Goal: Task Accomplishment & Management: Manage account settings

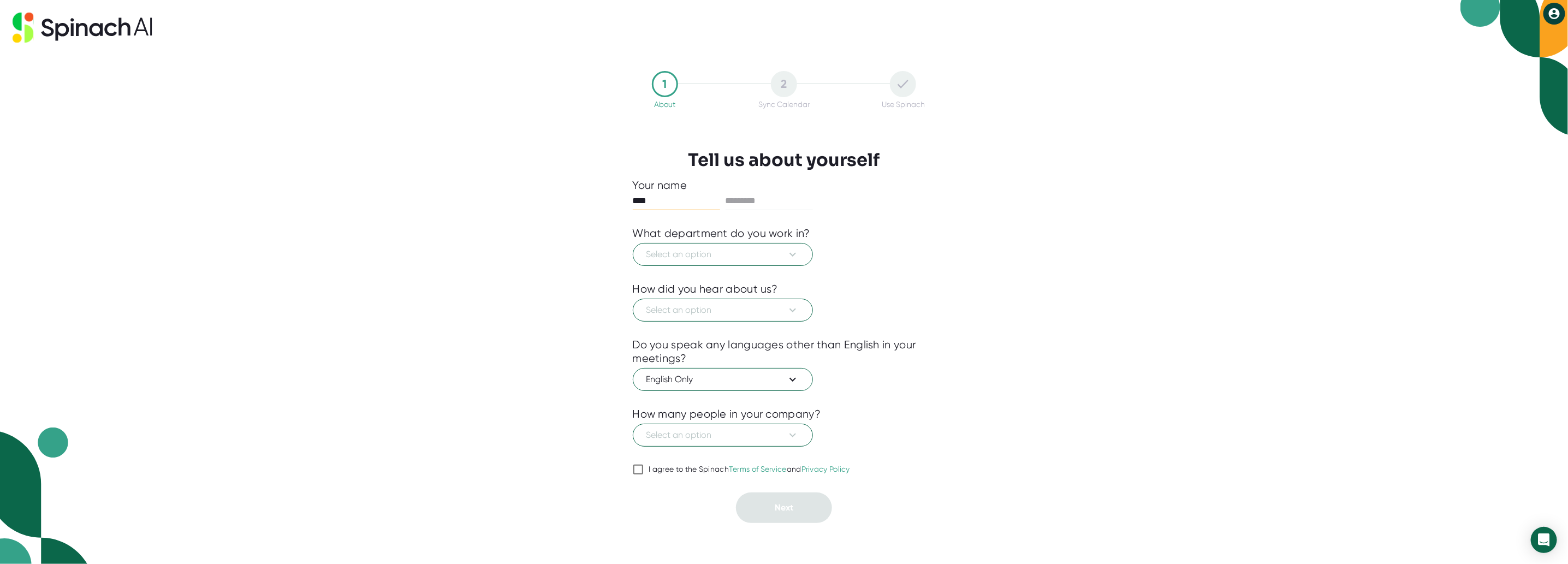
type input "****"
type input "*"
click at [772, 255] on span "Select an option" at bounding box center [723, 254] width 153 height 13
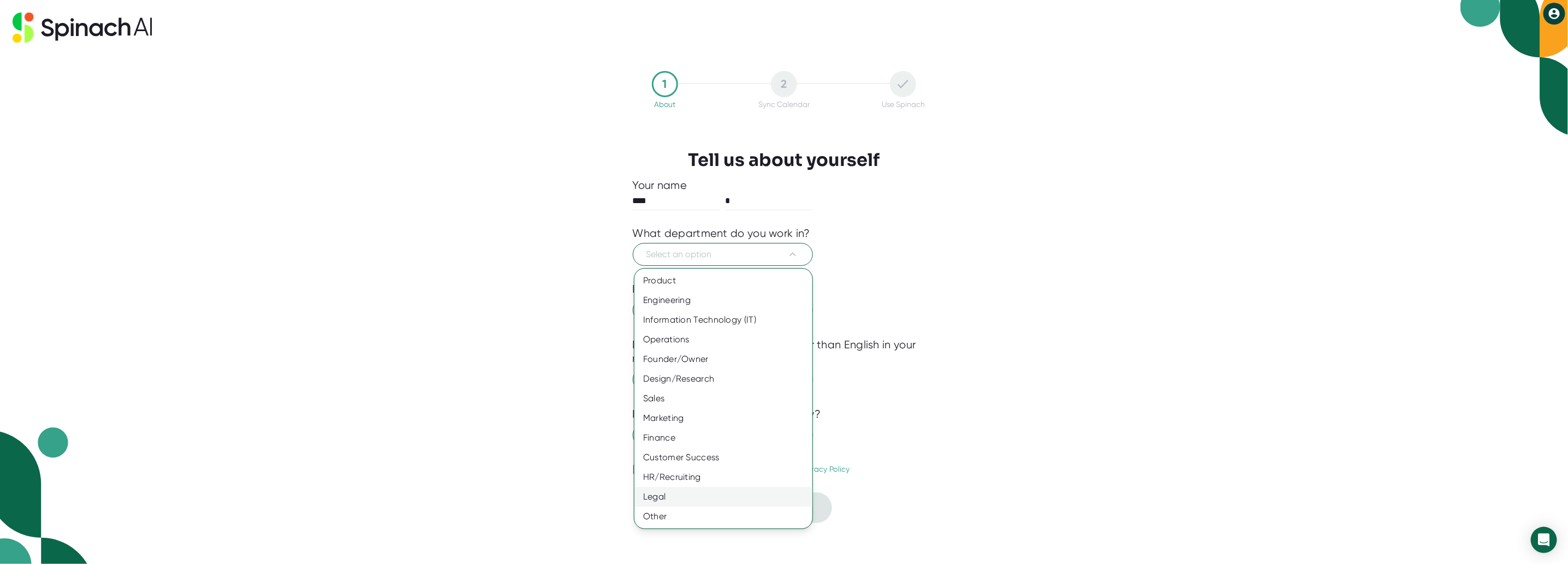
click at [745, 494] on div "Legal" at bounding box center [724, 497] width 178 height 20
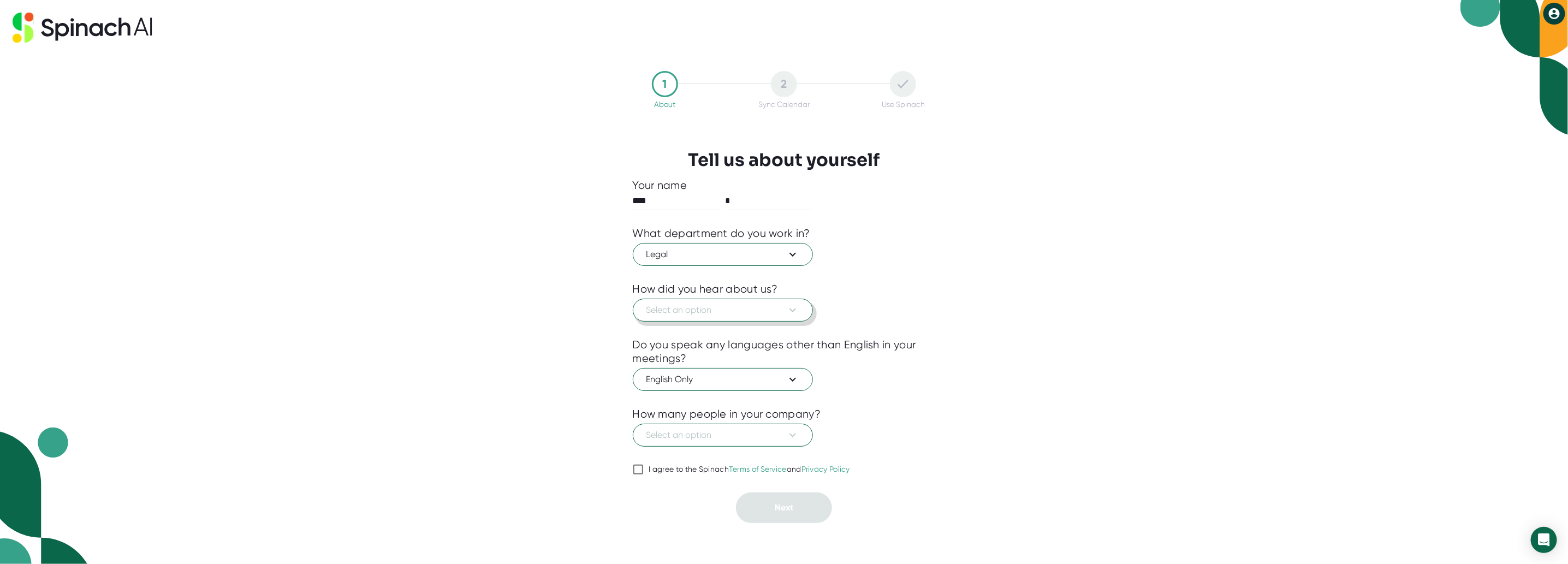
click at [764, 312] on span "Select an option" at bounding box center [723, 310] width 153 height 13
click at [687, 432] on div "Superhuman" at bounding box center [724, 435] width 178 height 20
click at [762, 380] on span "English Only" at bounding box center [723, 380] width 153 height 13
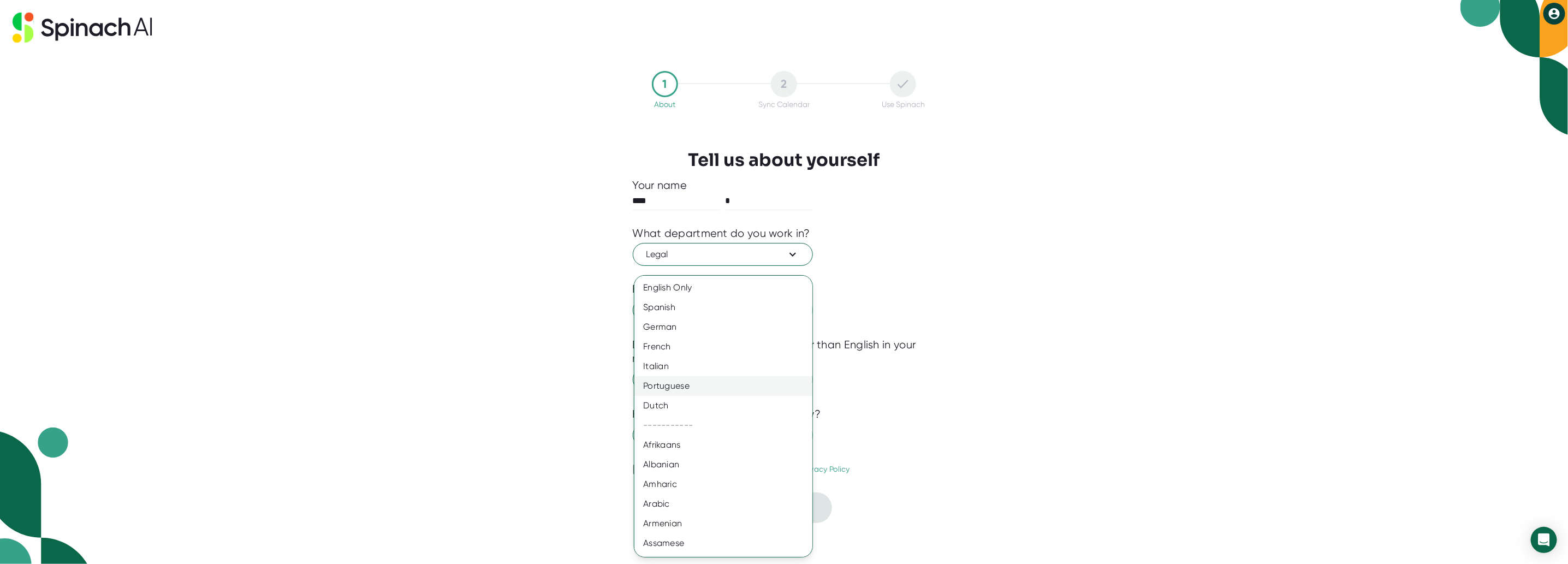
click at [766, 379] on div "Portuguese" at bounding box center [727, 386] width 186 height 20
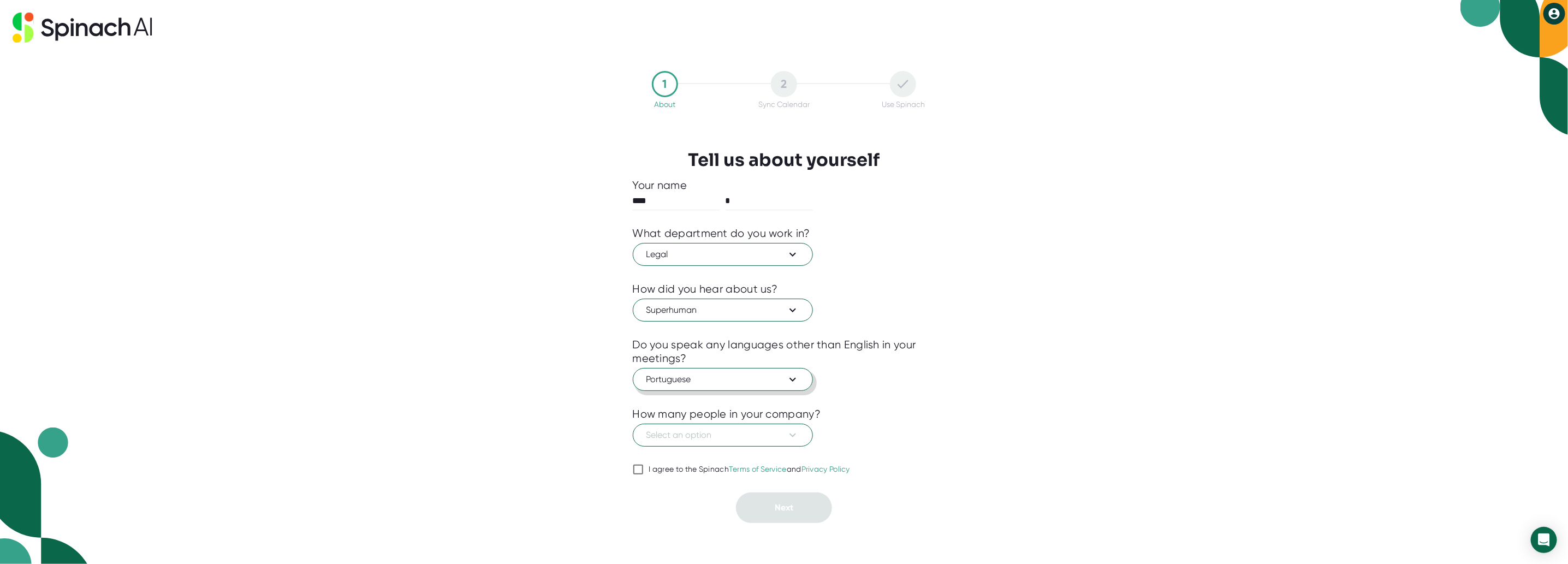
click at [768, 375] on span "Portuguese" at bounding box center [723, 380] width 153 height 13
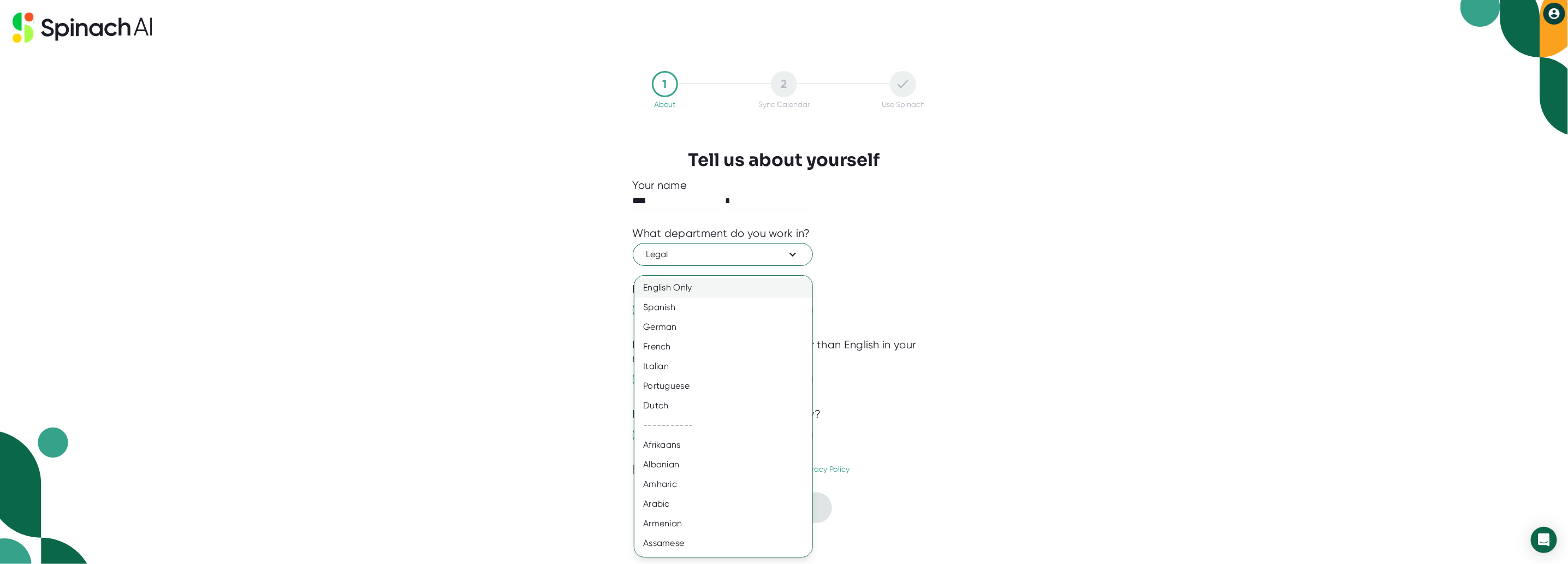
click at [679, 290] on div "English Only" at bounding box center [727, 288] width 186 height 20
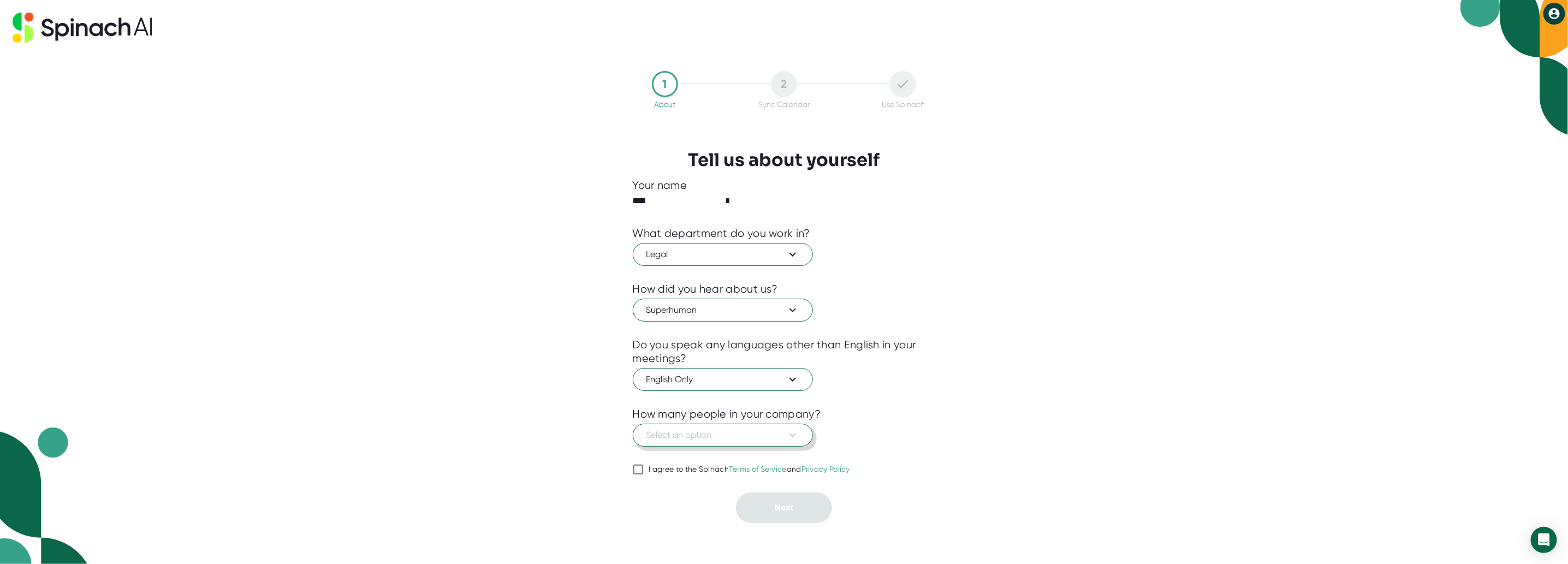
click at [752, 435] on span "Select an option" at bounding box center [723, 435] width 153 height 13
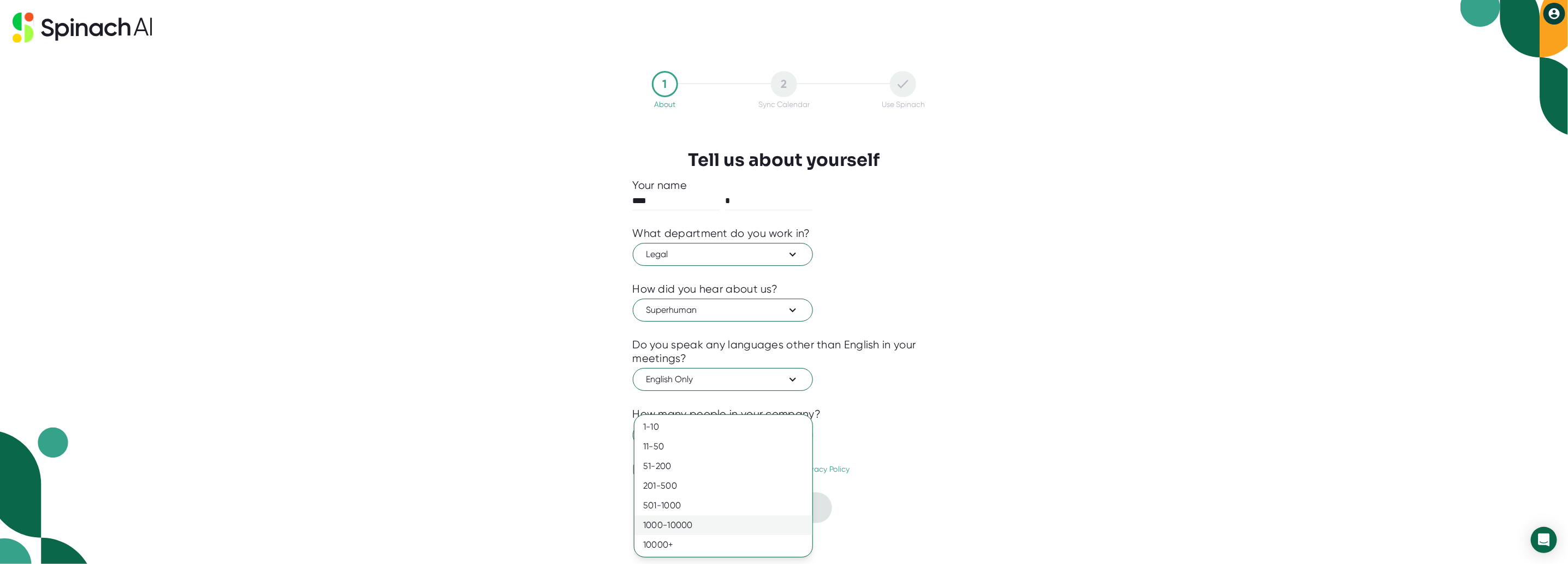
click at [687, 529] on div "1000-10000" at bounding box center [724, 525] width 178 height 20
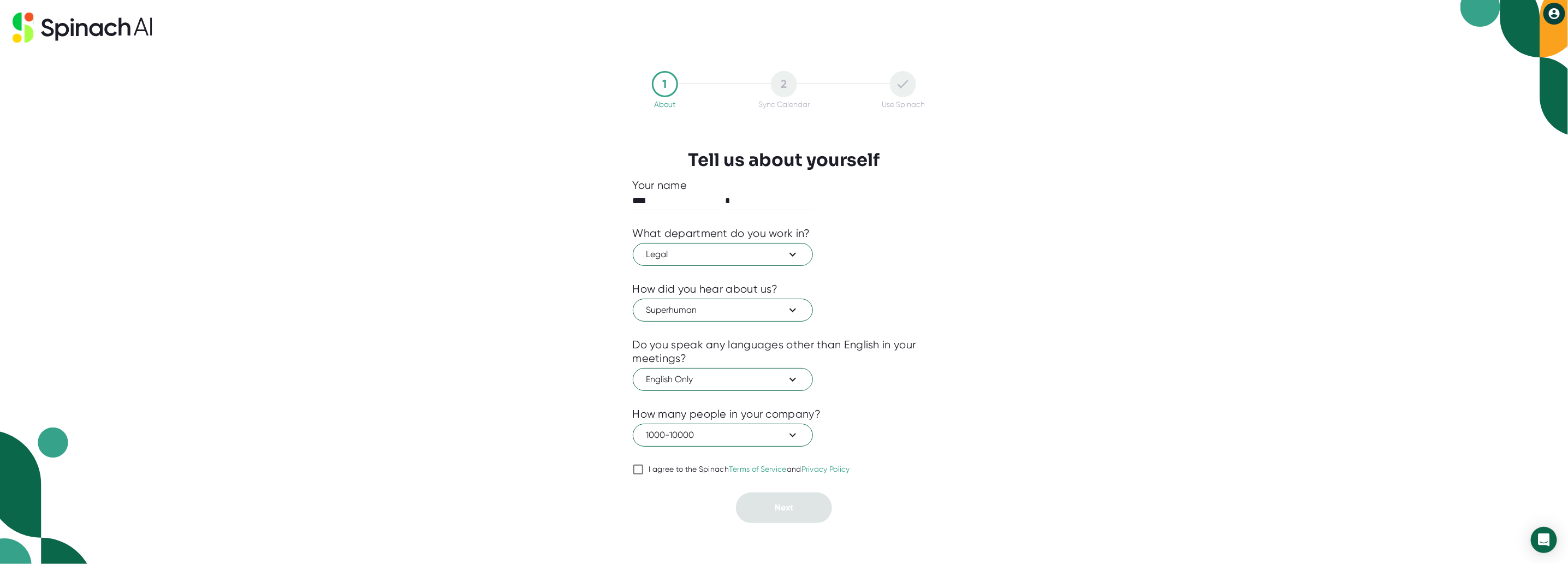
click at [641, 469] on input "I agree to the Spinach Terms of Service and Privacy Policy" at bounding box center [638, 469] width 11 height 13
checkbox input "true"
click at [775, 507] on span "Next" at bounding box center [784, 507] width 18 height 11
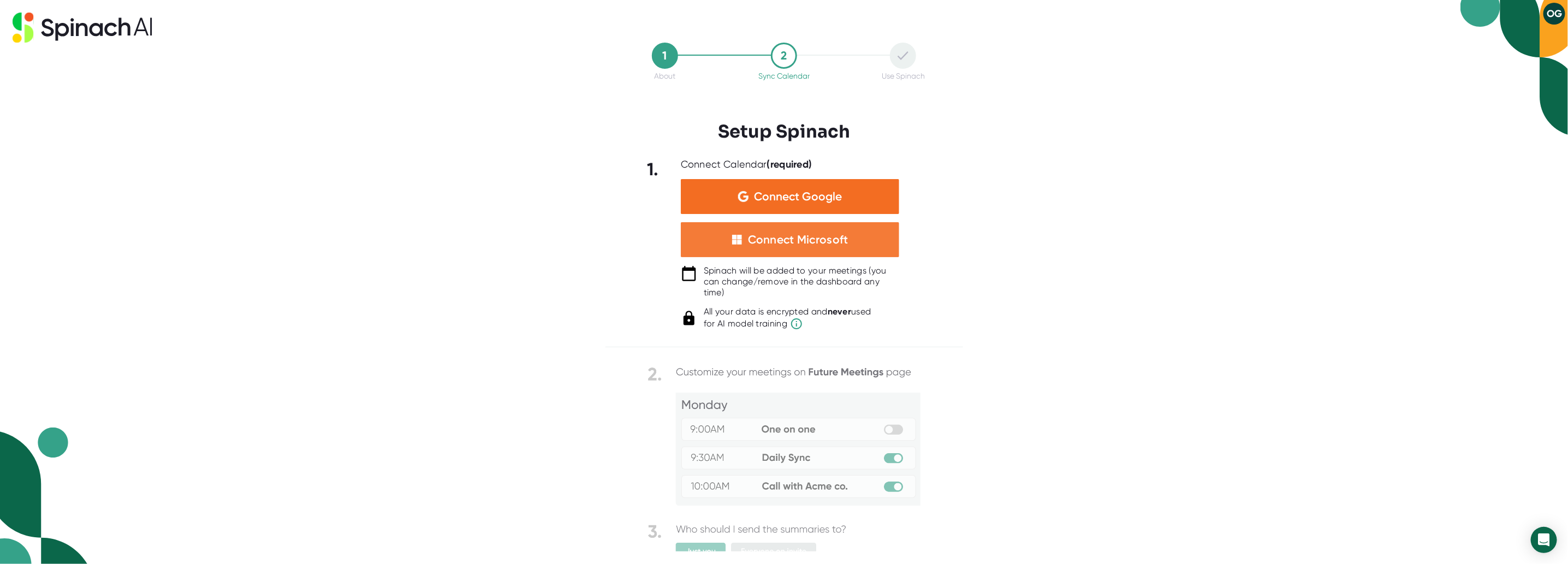
click at [761, 229] on div "Connect Microsoft" at bounding box center [790, 240] width 218 height 35
click at [1043, 371] on div "1 About 2 Sync Calendar Use Spinach Setup Spinach 1. Connect Calendar (required…" at bounding box center [784, 282] width 1568 height 564
click at [107, 26] on icon at bounding box center [100, 27] width 60 height 18
click at [53, 28] on icon at bounding box center [96, 27] width 111 height 18
click at [664, 55] on div "1" at bounding box center [665, 55] width 26 height 26
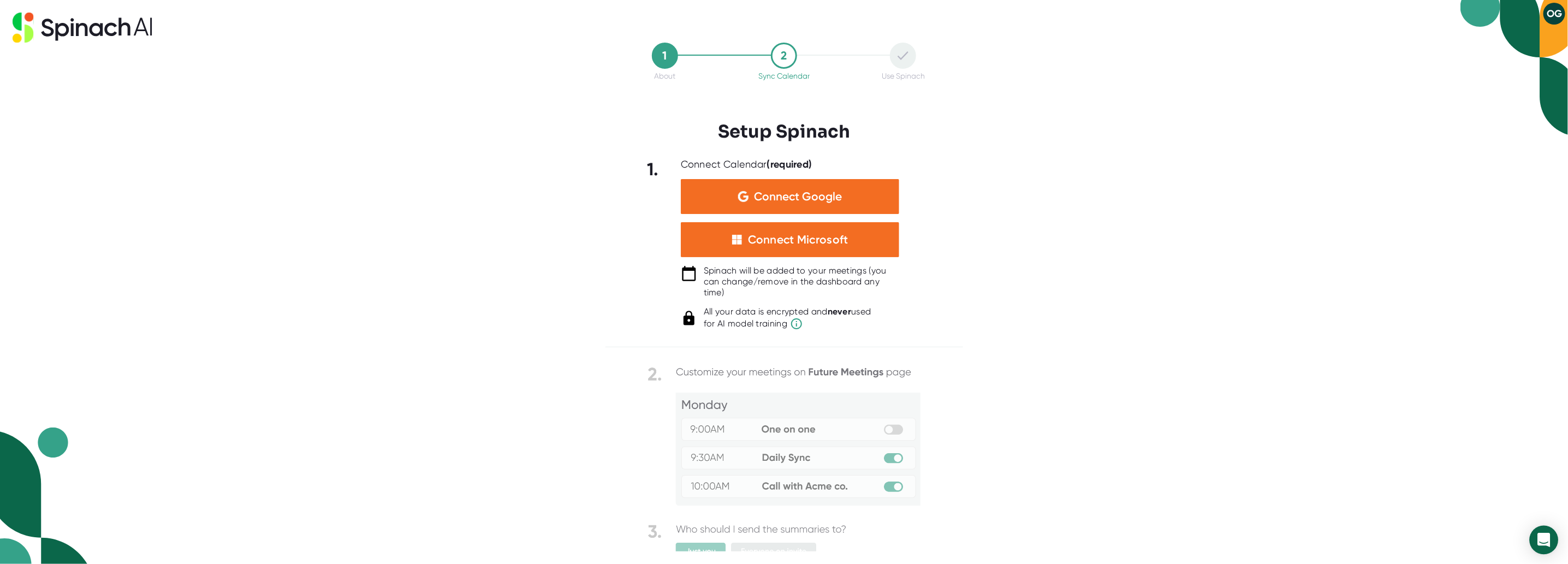
click at [1544, 545] on icon "Open Intercom Messenger" at bounding box center [1543, 540] width 14 height 14
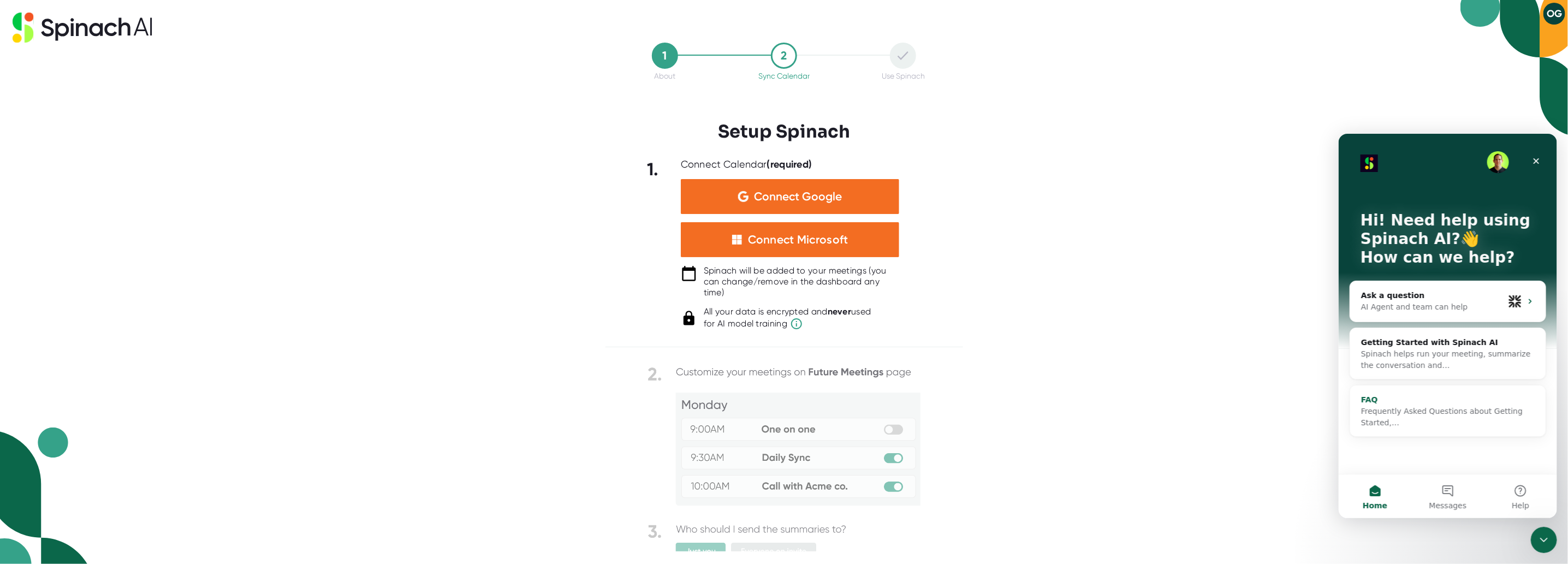
click at [1459, 415] on div "Frequently Asked Questions about Getting Started,…" at bounding box center [1447, 417] width 174 height 23
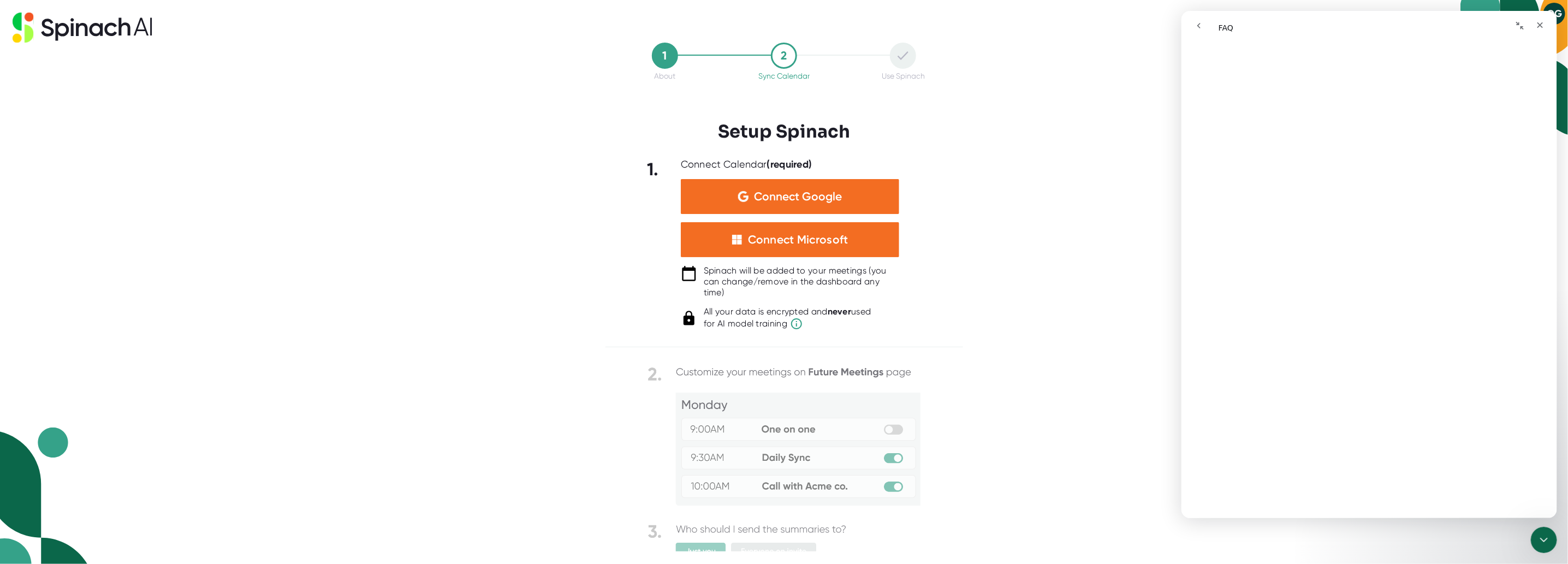
scroll to position [2075, 0]
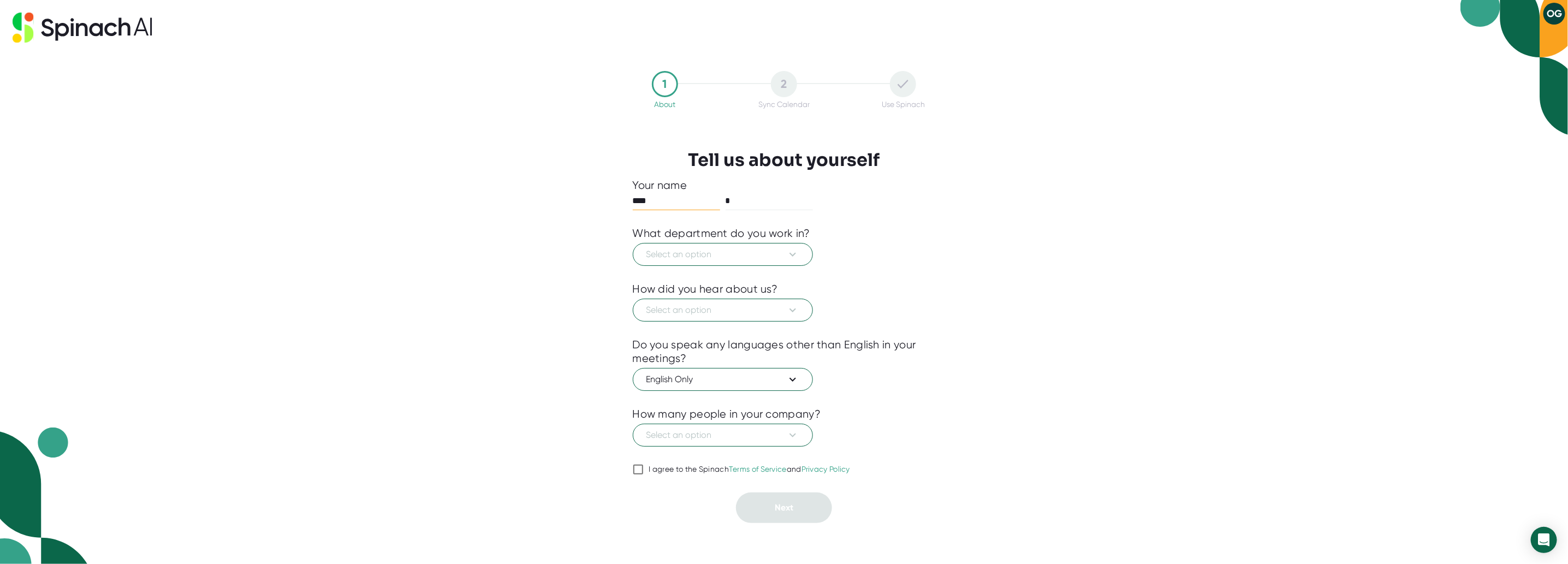
click at [1546, 11] on button "OG" at bounding box center [1554, 13] width 22 height 22
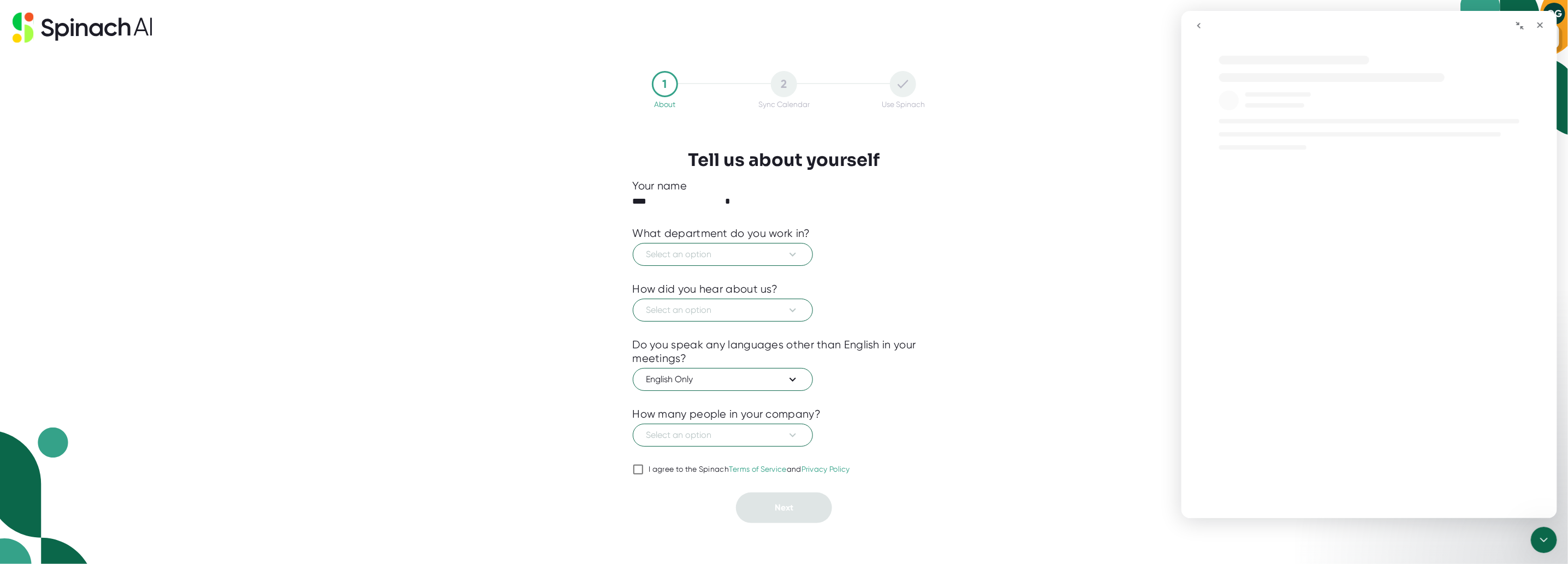
click at [1519, 41] on div "FAQ FAQ" at bounding box center [1369, 279] width 376 height 478
click at [1539, 28] on icon "Close" at bounding box center [1539, 25] width 8 height 8
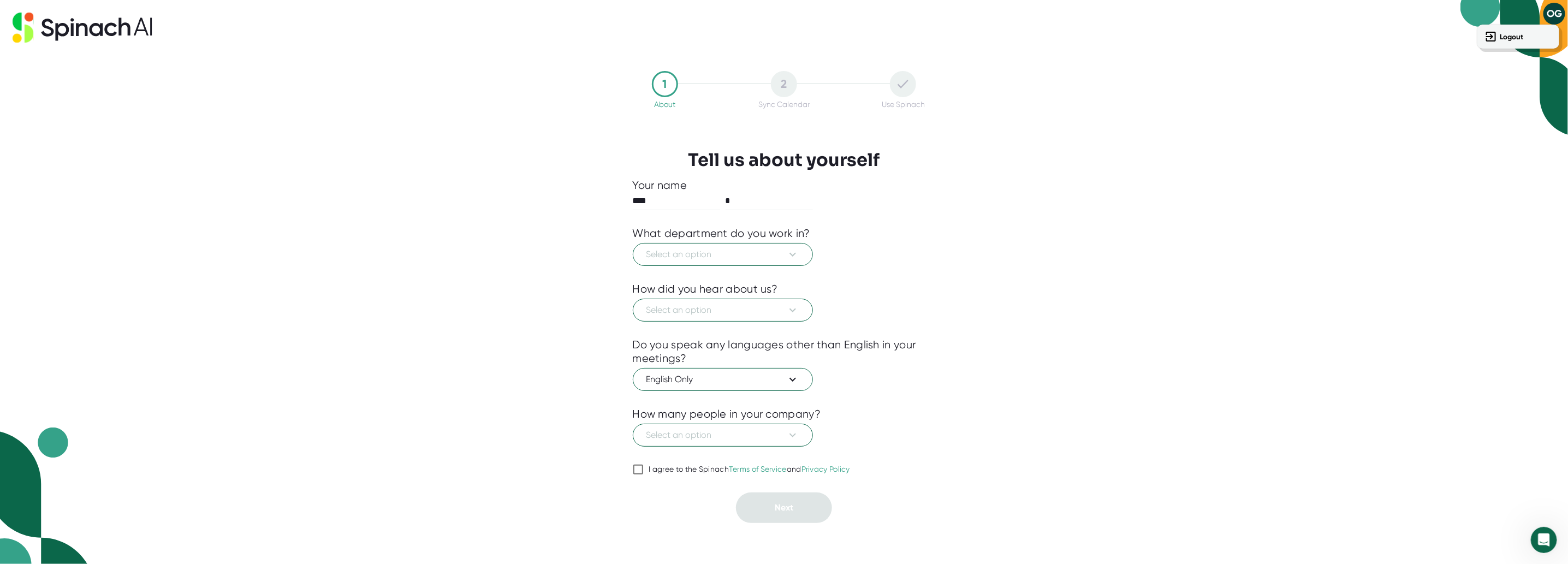
click at [1544, 11] on div at bounding box center [784, 282] width 1568 height 564
click at [1552, 11] on button "OG" at bounding box center [1554, 13] width 22 height 22
click at [1515, 42] on button "Logout" at bounding box center [1518, 36] width 74 height 18
